Goal: Find specific page/section: Find specific page/section

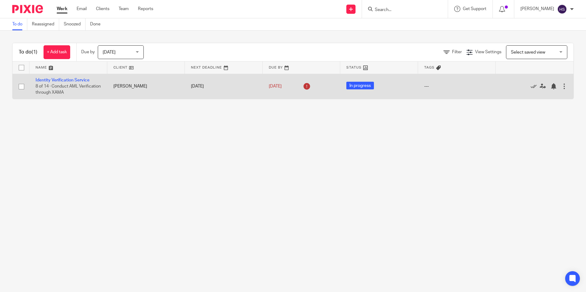
click at [21, 85] on input "checkbox" at bounding box center [22, 87] width 12 height 12
checkbox input "true"
click at [21, 88] on input "checkbox" at bounding box center [22, 87] width 12 height 12
checkbox input "false"
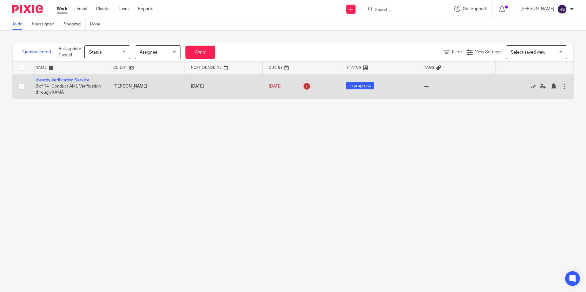
checkbox input "false"
click at [52, 81] on link "Identity Verification Service" at bounding box center [63, 80] width 54 height 4
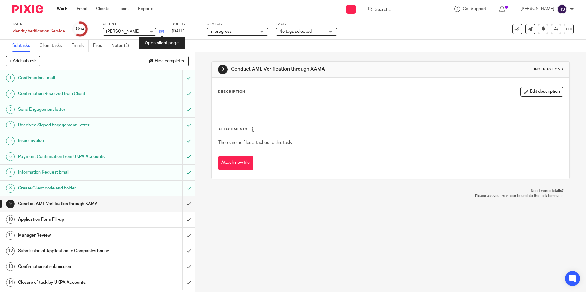
click at [162, 32] on icon at bounding box center [161, 31] width 5 height 5
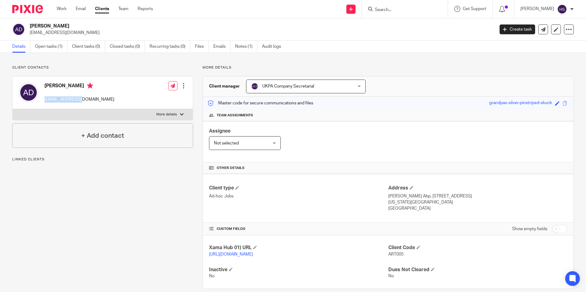
drag, startPoint x: 43, startPoint y: 98, endPoint x: 88, endPoint y: 96, distance: 45.4
click at [88, 96] on div "Arthur Stephen Demoulas asd@bossguns.com" at bounding box center [67, 93] width 96 height 26
